Goal: Find specific page/section: Find specific page/section

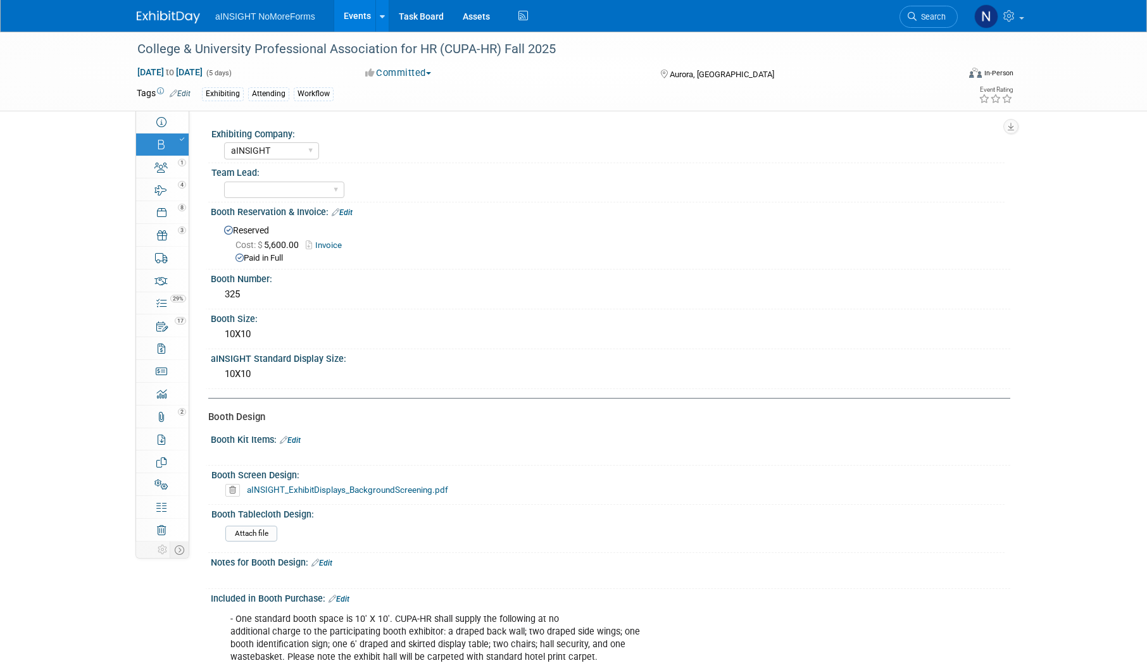
select select "aINSIGHT"
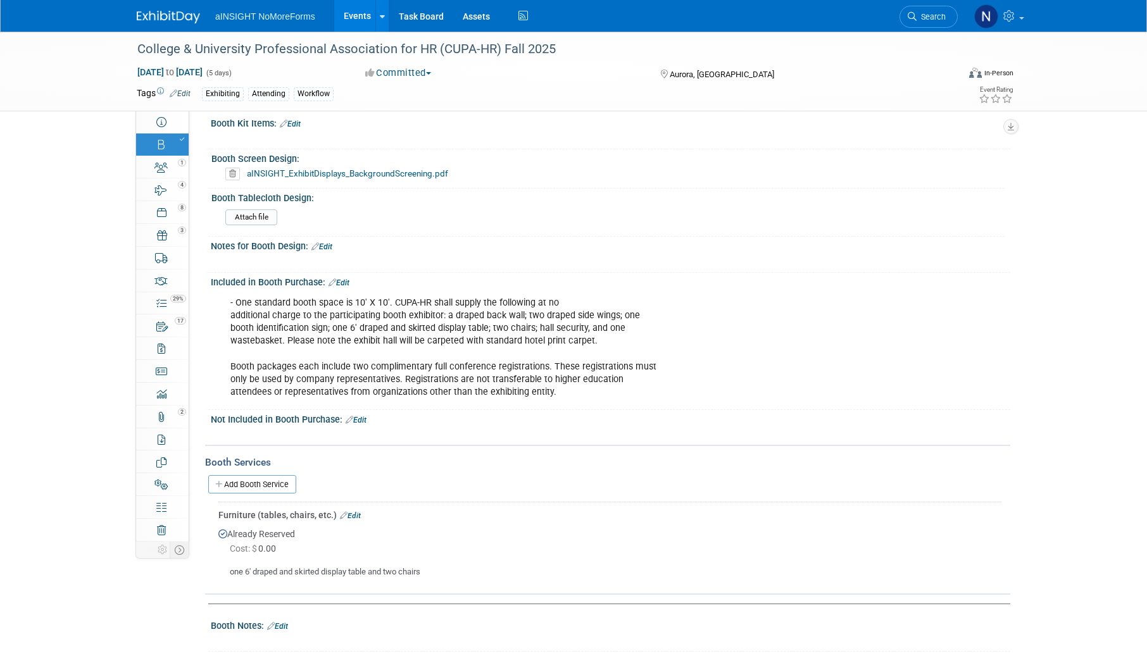
click at [353, 11] on link "Events" at bounding box center [357, 16] width 46 height 32
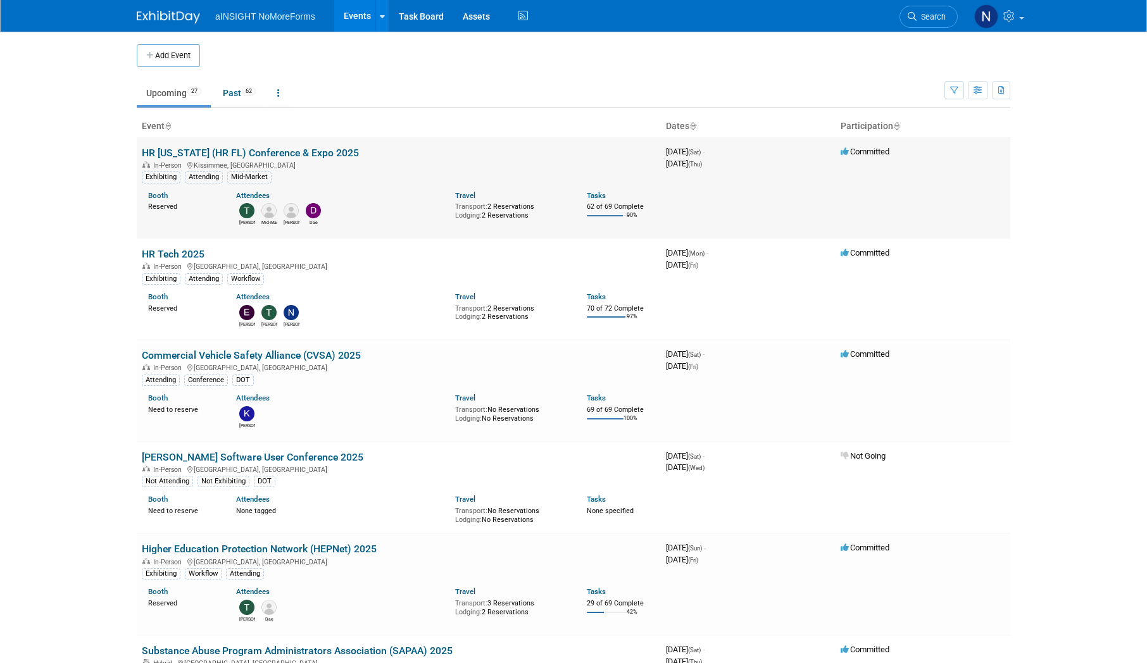
click at [290, 154] on link "HR [US_STATE] (HR FL) Conference & Expo 2025" at bounding box center [250, 153] width 217 height 12
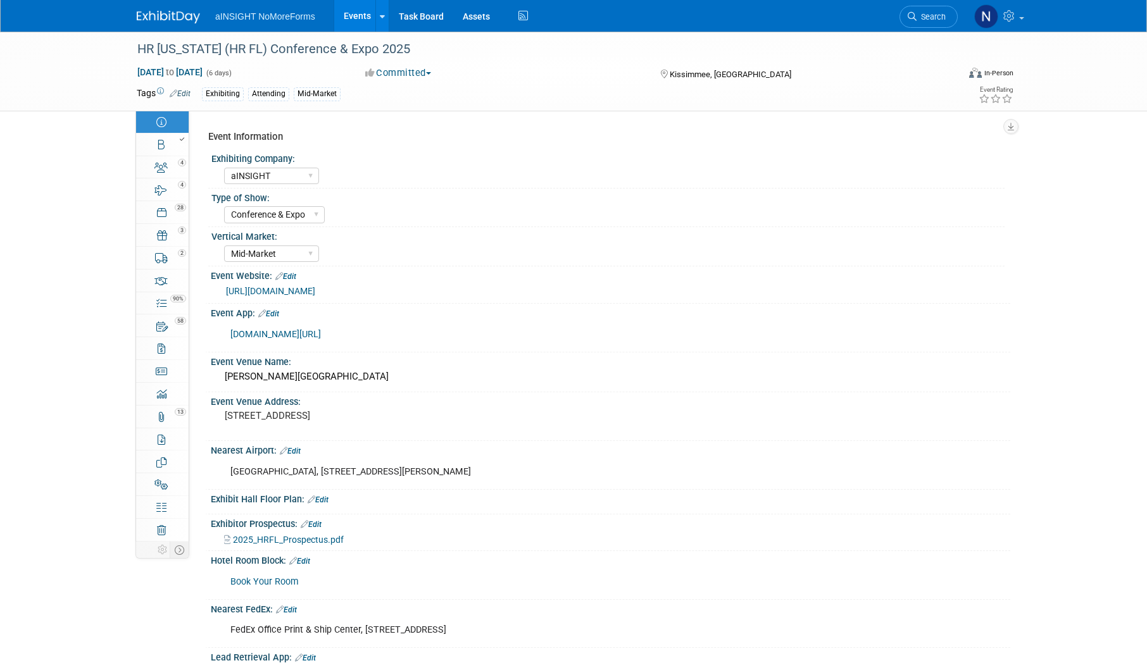
select select "aINSIGHT"
select select "Conference & Expo"
select select "Mid-Market"
select select "Full Access"
select select "Yes"
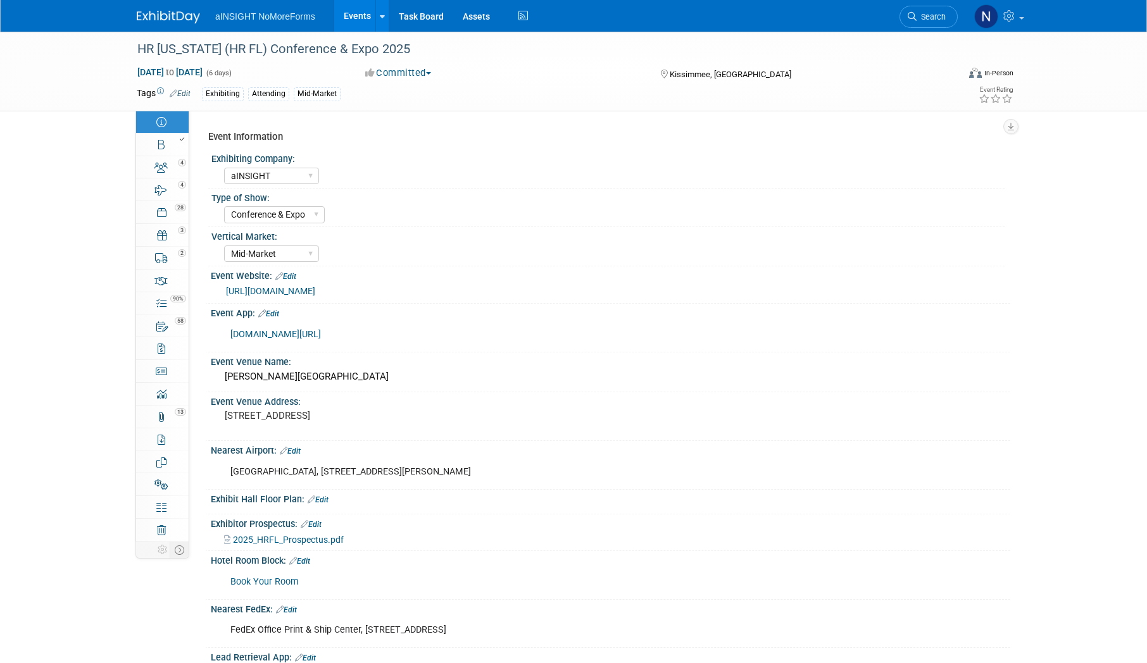
select select "No"
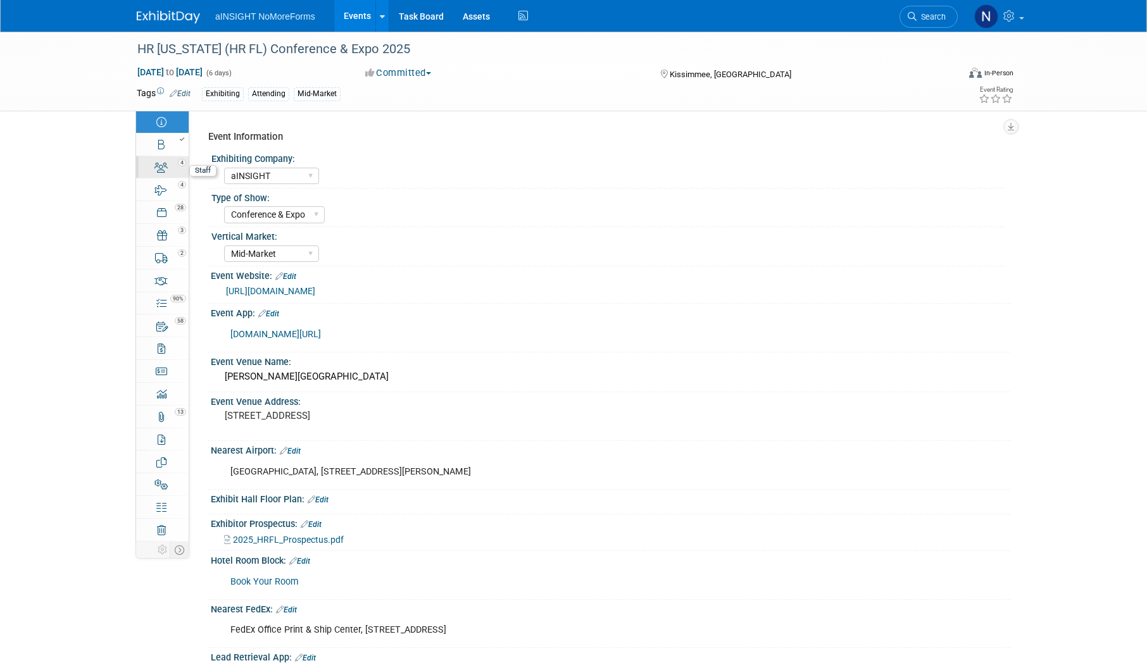
click at [175, 159] on div "4" at bounding box center [166, 162] width 43 height 9
